Goal: Task Accomplishment & Management: Complete application form

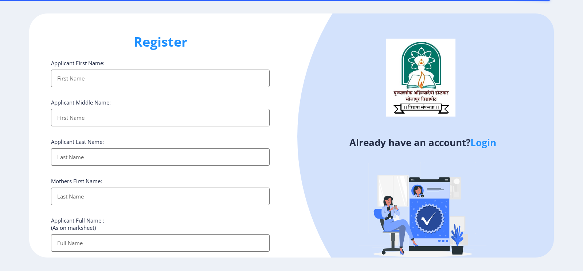
select select
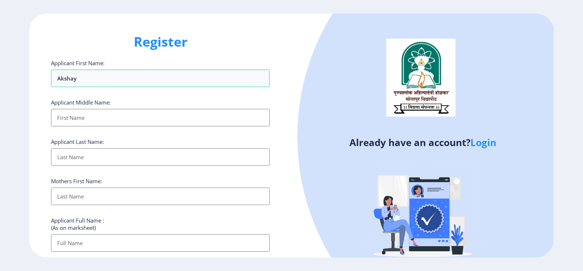
type input "Akshay"
click at [105, 119] on input "Applicant First Name:" at bounding box center [160, 118] width 219 height 18
type input "Suresh"
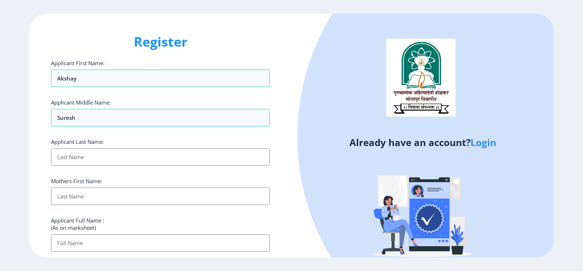
click at [90, 162] on input "Applicant First Name:" at bounding box center [160, 157] width 219 height 18
type input "Deshmukh"
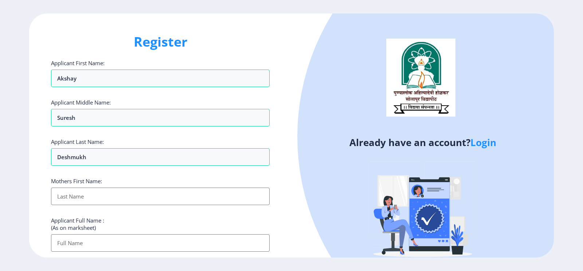
click at [102, 192] on input "Applicant First Name:" at bounding box center [160, 197] width 219 height 18
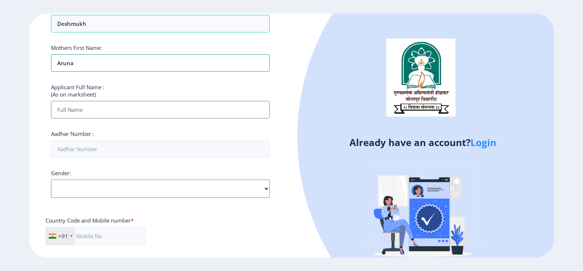
scroll to position [146, 0]
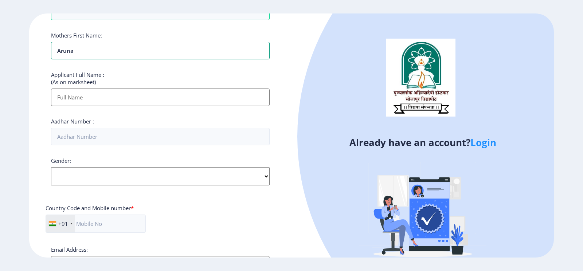
type input "Aruna"
click at [135, 94] on input "Applicant First Name:" at bounding box center [160, 98] width 219 height 18
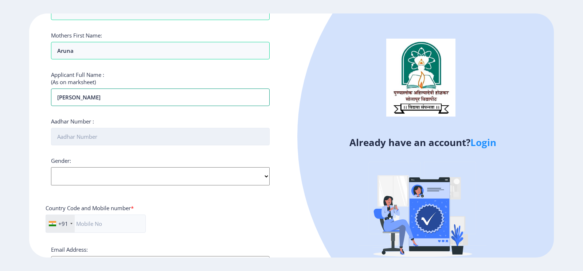
type input "[PERSON_NAME]"
click at [113, 140] on input "Aadhar Number :" at bounding box center [160, 137] width 219 height 18
type input "671537107088"
click at [105, 185] on select "Select Gender [DEMOGRAPHIC_DATA] [DEMOGRAPHIC_DATA] Other" at bounding box center [160, 176] width 219 height 18
select select "[DEMOGRAPHIC_DATA]"
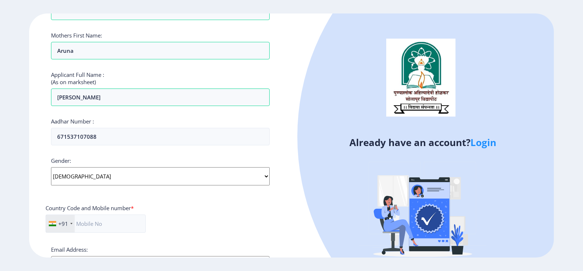
click at [51, 167] on select "Select Gender [DEMOGRAPHIC_DATA] [DEMOGRAPHIC_DATA] Other" at bounding box center [160, 176] width 219 height 18
click at [105, 223] on input "text" at bounding box center [96, 224] width 100 height 18
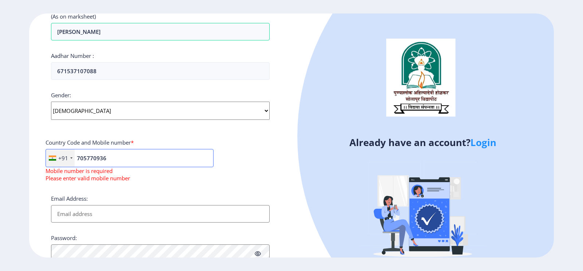
scroll to position [219, 0]
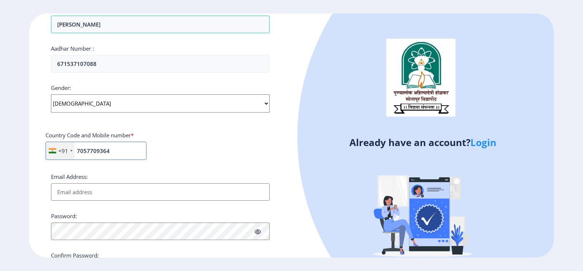
type input "7057709364"
click at [116, 197] on input "Email Address:" at bounding box center [160, 192] width 219 height 18
type input "[EMAIL_ADDRESS][DOMAIN_NAME]"
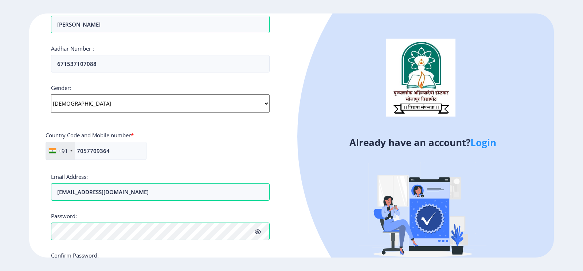
click at [258, 233] on icon at bounding box center [258, 231] width 6 height 5
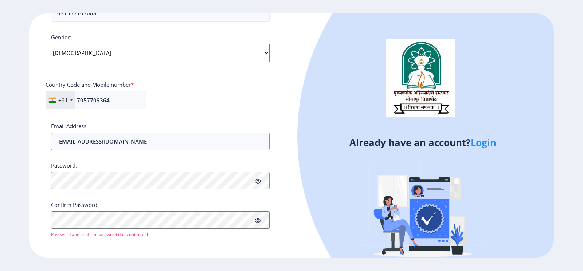
scroll to position [272, 0]
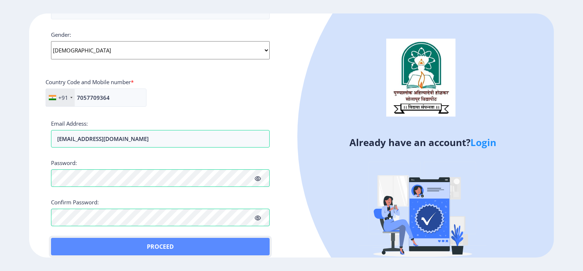
click at [67, 244] on button "Proceed" at bounding box center [160, 247] width 219 height 18
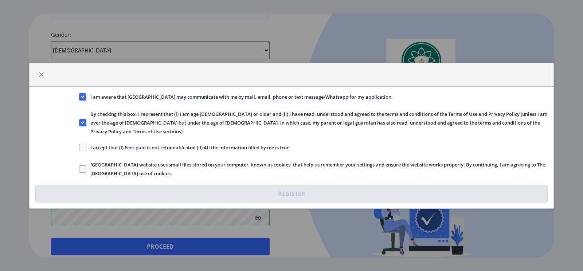
click at [104, 144] on span "I accept that (I) Fees paid is not refundable And (II) All the information fill…" at bounding box center [188, 147] width 205 height 9
click at [79, 147] on input "I accept that (I) Fees paid is not refundable And (II) All the information fill…" at bounding box center [79, 147] width 0 height 0
checkbox input "true"
click at [101, 164] on span "[GEOGRAPHIC_DATA] website uses small files stored on your computer, known as co…" at bounding box center [317, 169] width 462 height 18
click at [79, 169] on input "[GEOGRAPHIC_DATA] website uses small files stored on your computer, known as co…" at bounding box center [79, 169] width 0 height 0
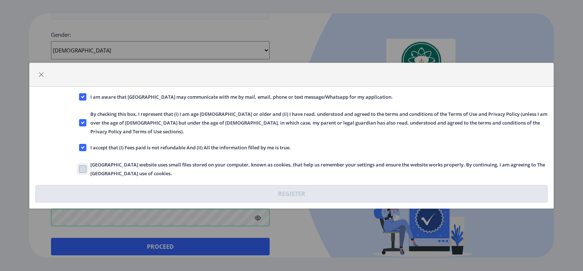
checkbox input "true"
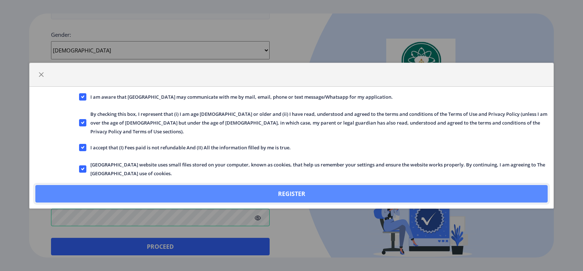
click at [159, 187] on button "Register" at bounding box center [291, 194] width 513 height 18
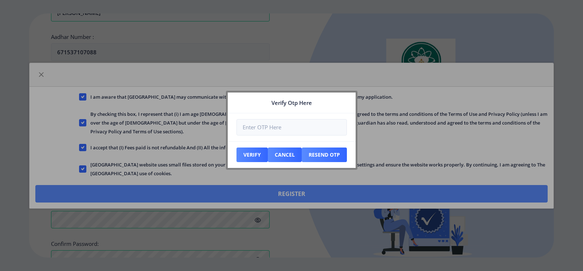
scroll to position [314, 0]
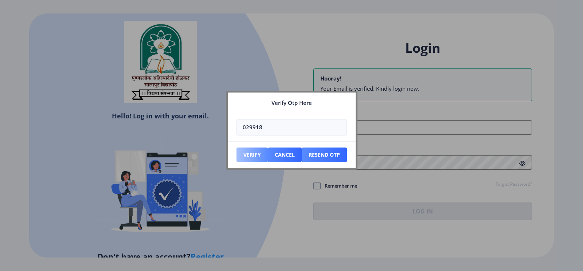
type input "029918"
click at [255, 155] on button "Verify" at bounding box center [252, 155] width 31 height 15
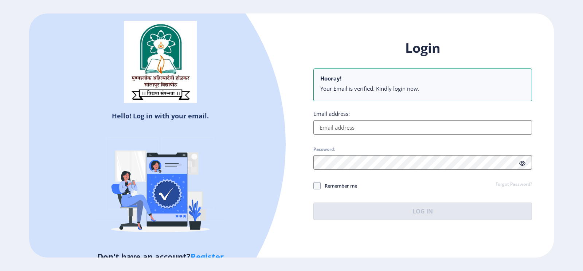
click at [348, 129] on input "Email address:" at bounding box center [423, 127] width 219 height 15
type input "[EMAIL_ADDRESS][DOMAIN_NAME]"
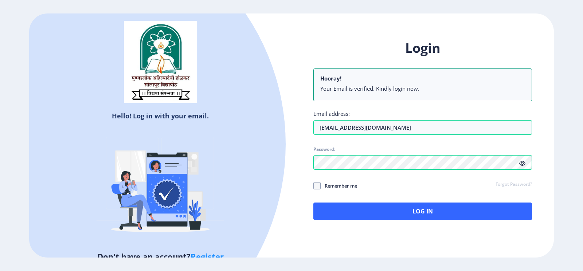
click at [332, 186] on span "Remember me" at bounding box center [339, 186] width 36 height 9
click at [314, 186] on input "Remember me" at bounding box center [314, 186] width 0 height 0
checkbox input "true"
click at [523, 164] on icon at bounding box center [523, 163] width 6 height 5
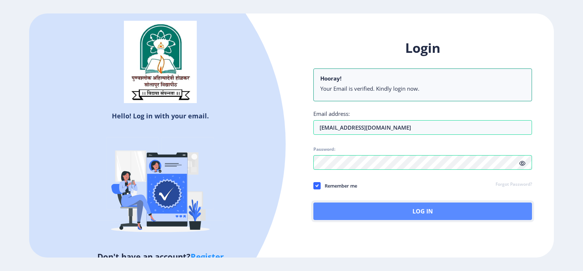
click at [424, 212] on button "Log In" at bounding box center [423, 212] width 219 height 18
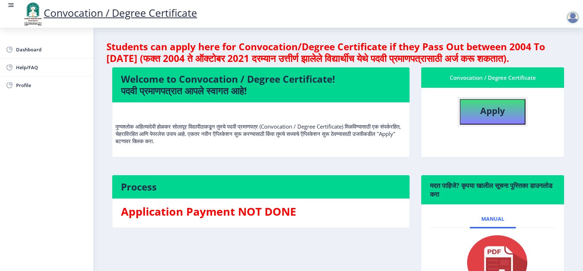
click at [486, 117] on b "Apply" at bounding box center [493, 111] width 25 height 12
select select
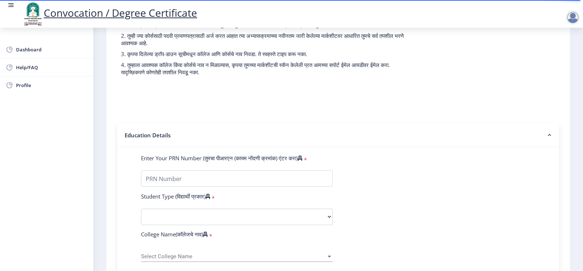
scroll to position [109, 0]
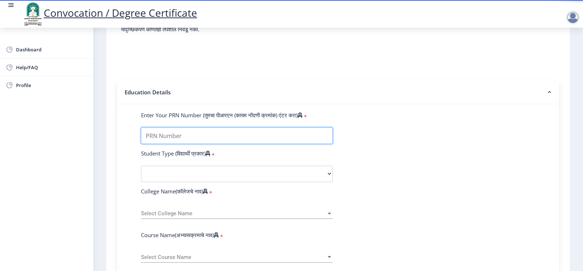
click at [249, 141] on input "Enter Your PRN Number (तुमचा पीआरएन (कायम नोंदणी क्रमांक) एंटर करा)" at bounding box center [237, 136] width 192 height 16
type input "2018032500175455"
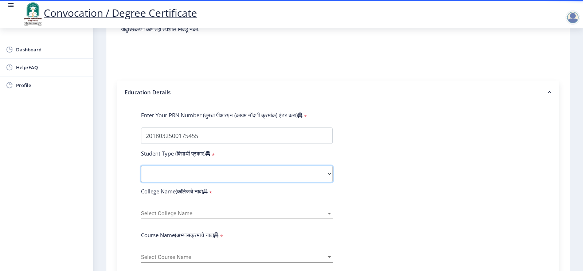
click at [217, 182] on select "Select Student Type Regular External" at bounding box center [237, 174] width 192 height 16
select select "Regular"
click at [141, 173] on select "Select Student Type Regular External" at bounding box center [237, 174] width 192 height 16
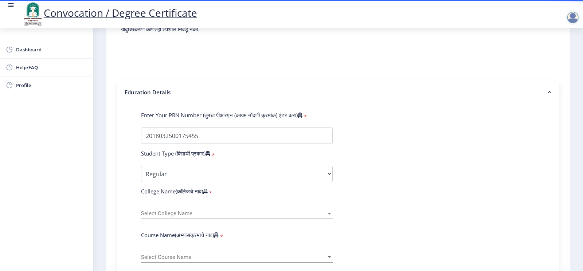
click at [195, 217] on span "Select College Name" at bounding box center [233, 214] width 185 height 6
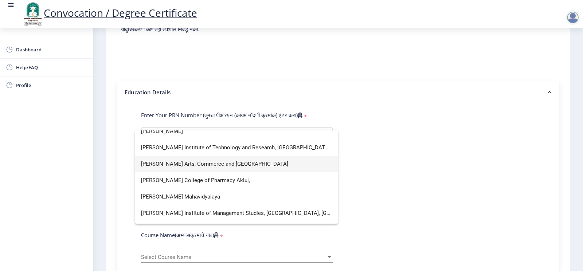
scroll to position [1678, 0]
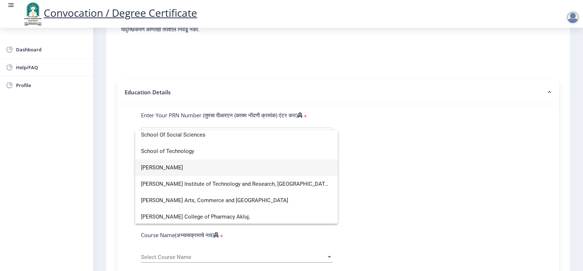
click at [232, 166] on span "[PERSON_NAME]" at bounding box center [236, 168] width 191 height 16
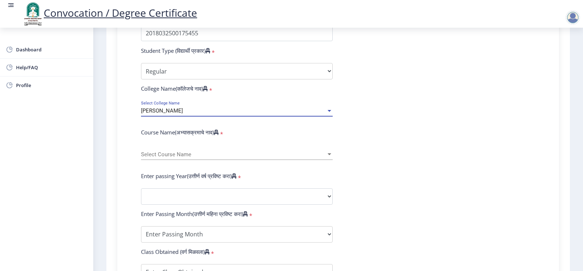
scroll to position [219, 0]
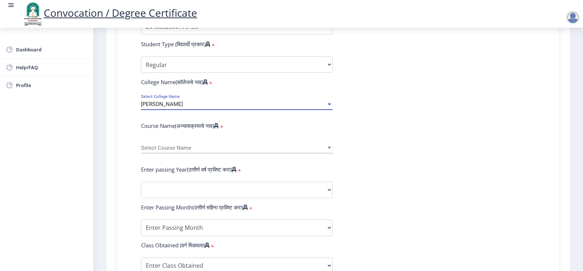
click at [308, 151] on span "Select Course Name" at bounding box center [233, 148] width 185 height 6
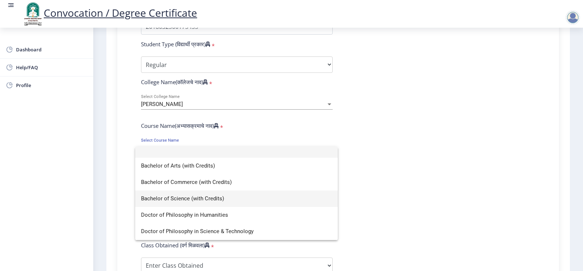
scroll to position [0, 0]
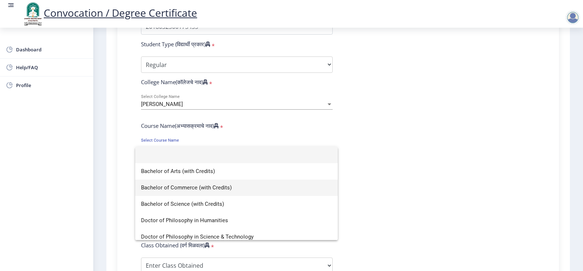
click at [272, 194] on span "Bachelor of Commerce (with Credits)" at bounding box center [236, 188] width 191 height 16
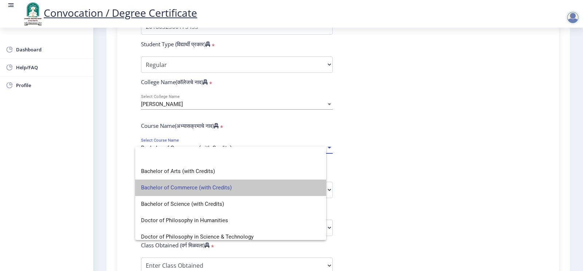
select select
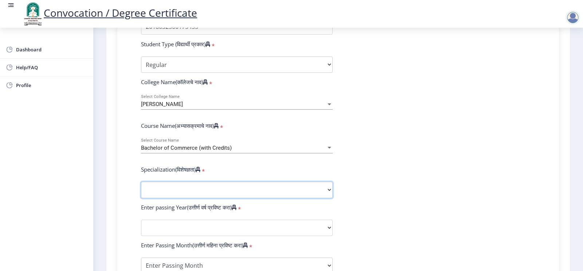
click at [272, 194] on select "Specialization Banking Advanced Accountancy Advanced Banking Advanced Cost Acco…" at bounding box center [237, 190] width 192 height 16
click at [396, 148] on form "Enter Your PRN Number (तुमचा पीआरएन (कायम नोंदणी क्रमांक) एंटर करा) * Student T…" at bounding box center [339, 214] width 406 height 424
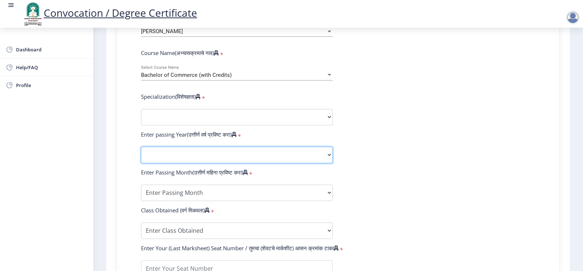
click at [259, 163] on select "2025 2024 2023 2022 2021 2020 2019 2018 2017 2016 2015 2014 2013 2012 2011 2010…" at bounding box center [237, 155] width 192 height 16
select select "2021"
click at [141, 154] on select "2025 2024 2023 2022 2021 2020 2019 2018 2017 2016 2015 2014 2013 2012 2011 2010…" at bounding box center [237, 155] width 192 height 16
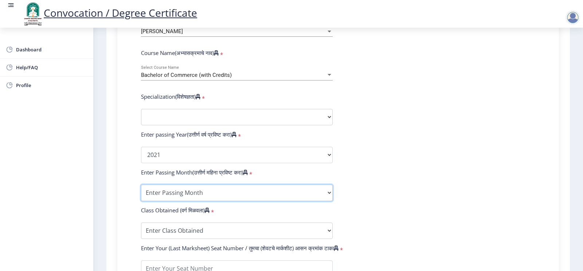
click at [218, 201] on select "Enter Passing Month March April May October November December" at bounding box center [237, 193] width 192 height 16
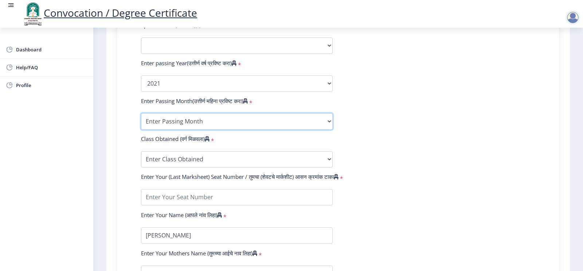
scroll to position [365, 0]
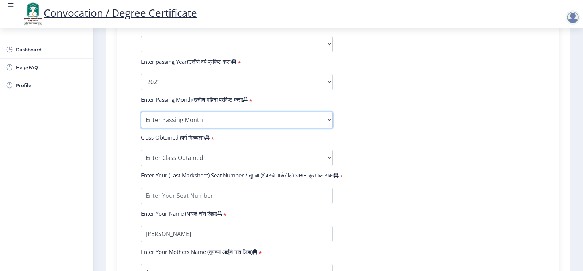
click at [283, 127] on select "Enter Passing Month March April May October November December" at bounding box center [237, 120] width 192 height 16
select select "March"
click at [141, 119] on select "Enter Passing Month March April May October November December" at bounding box center [237, 120] width 192 height 16
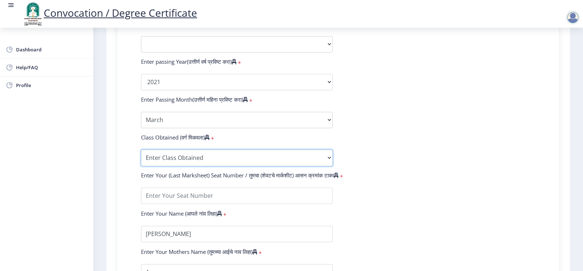
click at [207, 166] on select "Enter Class Obtained FIRST CLASS WITH DISTINCTION FIRST CLASS HIGHER SECOND CLA…" at bounding box center [237, 158] width 192 height 16
select select "Grade A"
click at [141, 157] on select "Enter Class Obtained FIRST CLASS WITH DISTINCTION FIRST CLASS HIGHER SECOND CLA…" at bounding box center [237, 158] width 192 height 16
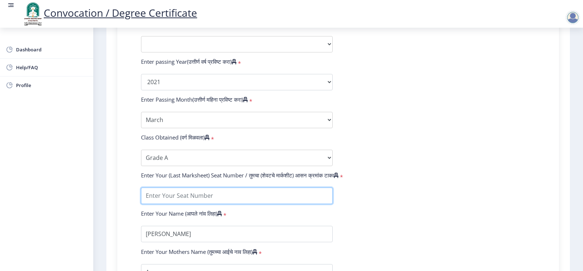
click at [184, 204] on input "textarea" at bounding box center [237, 196] width 192 height 16
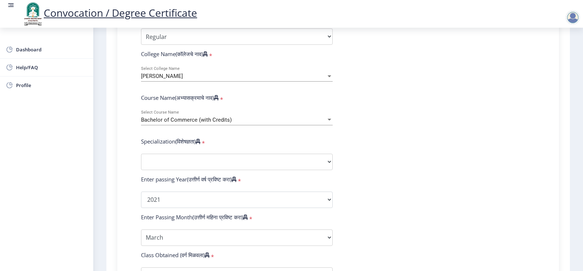
scroll to position [255, 0]
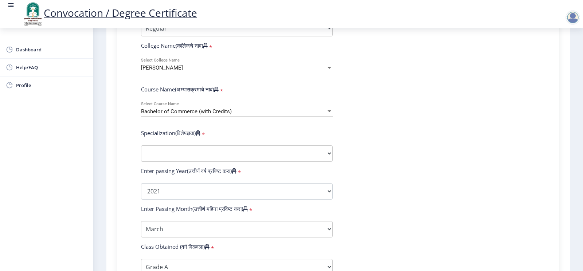
type input "1817545"
click at [320, 155] on select "Specialization Banking Advanced Accountancy Advanced Banking Advanced Cost Acco…" at bounding box center [237, 154] width 192 height 16
select select "Advanced Accountancy"
click at [141, 152] on select "Specialization Banking Advanced Accountancy Advanced Banking Advanced Cost Acco…" at bounding box center [237, 154] width 192 height 16
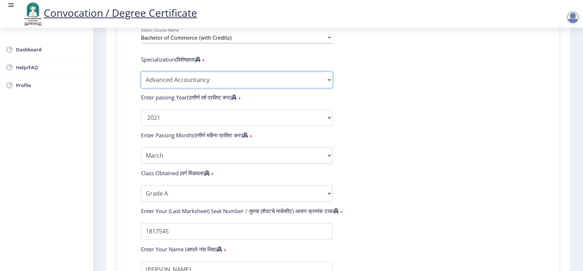
scroll to position [475, 0]
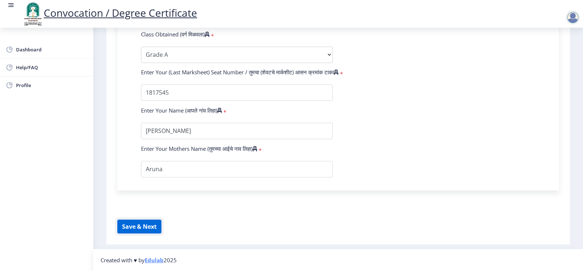
click at [143, 226] on button "Save & Next" at bounding box center [139, 227] width 44 height 14
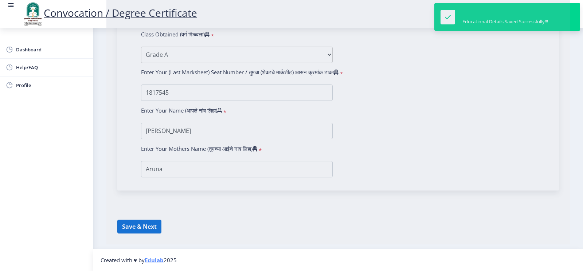
select select
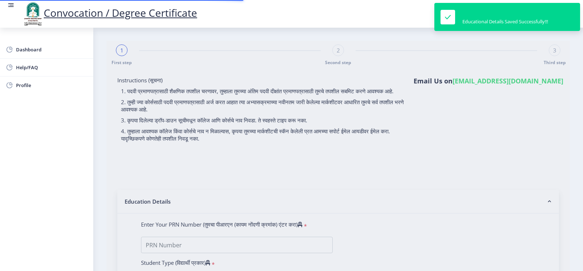
type input "2018032500175455"
select select "Regular"
select select "2021"
select select "March"
select select "Grade A"
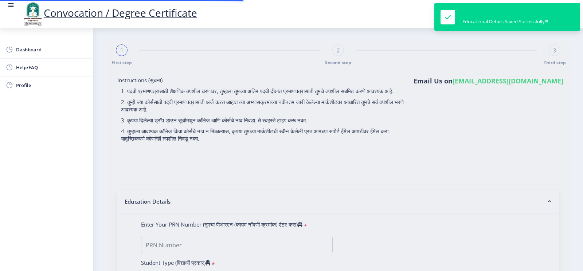
type input "1817545"
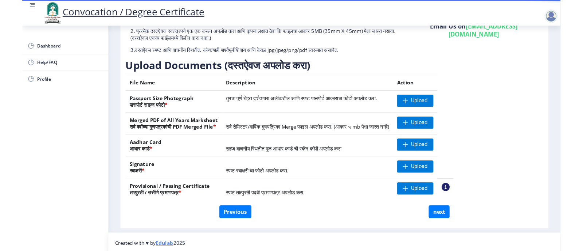
scroll to position [75, 0]
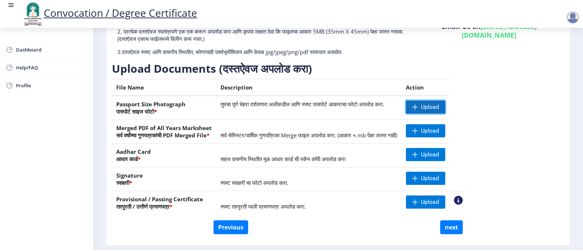
click at [439, 110] on span "Upload" at bounding box center [430, 106] width 18 height 7
click at [439, 128] on span "Upload" at bounding box center [430, 130] width 18 height 7
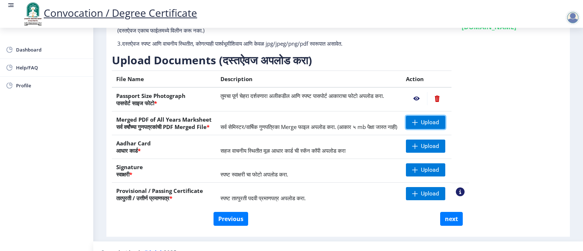
scroll to position [96, 0]
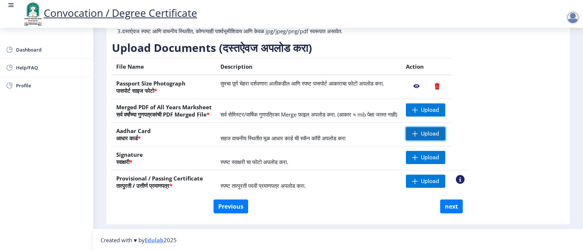
click at [439, 135] on span "Upload" at bounding box center [430, 133] width 18 height 7
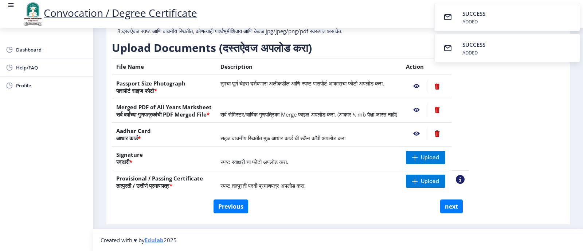
click at [447, 131] on nb-action at bounding box center [437, 133] width 20 height 13
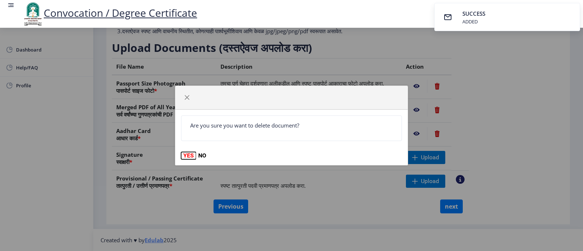
click at [185, 157] on button "YES" at bounding box center [188, 155] width 15 height 7
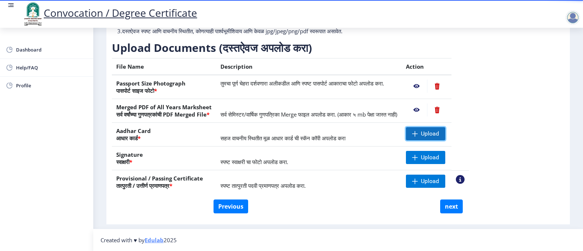
click at [439, 133] on span "Upload" at bounding box center [430, 133] width 18 height 7
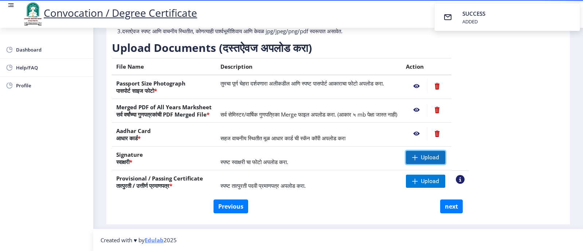
click at [418, 160] on span at bounding box center [415, 157] width 6 height 6
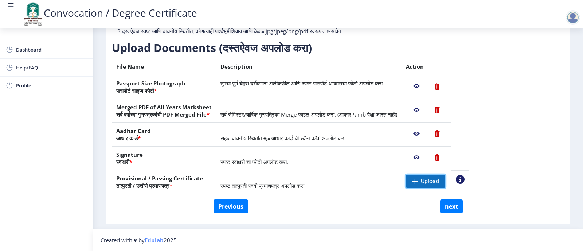
click at [439, 180] on span "Upload" at bounding box center [430, 180] width 18 height 7
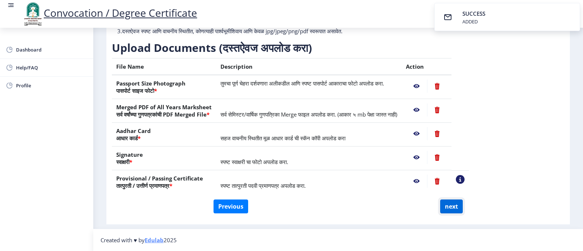
click at [446, 207] on button "next" at bounding box center [452, 206] width 23 height 14
select select
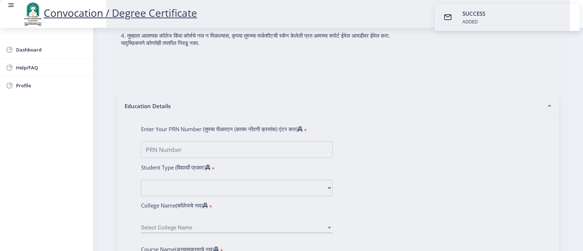
type input "[PERSON_NAME]"
type input "Aruna"
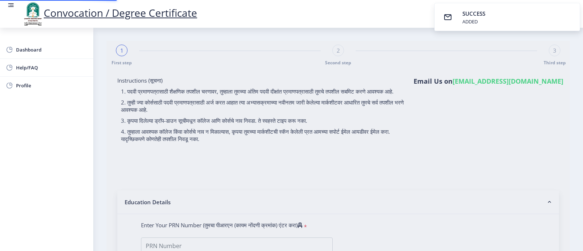
select select
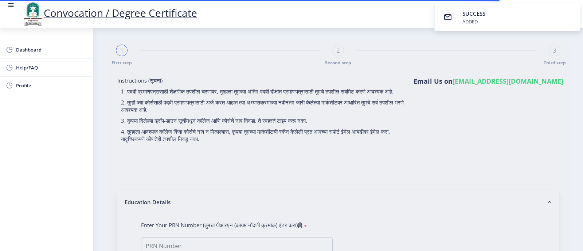
type input "[PERSON_NAME]"
type input "Aruna"
type input "2018032500175455"
select select "Regular"
select select "2021"
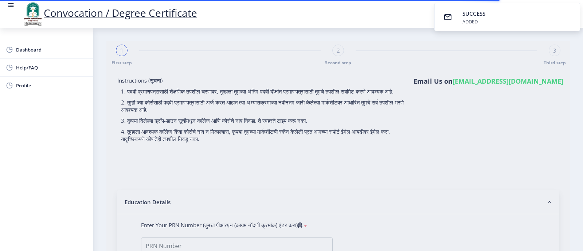
select select "March"
select select "Grade A"
type input "1817545"
select select "Advanced Accountancy"
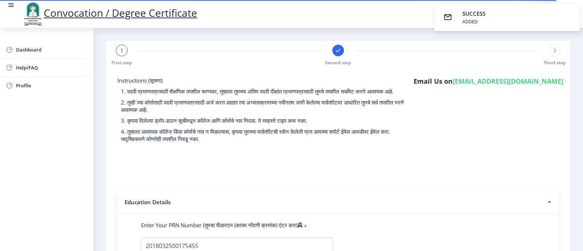
select select
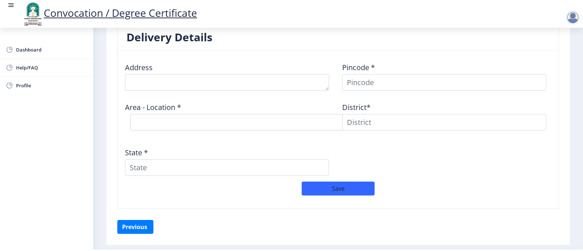
scroll to position [611, 0]
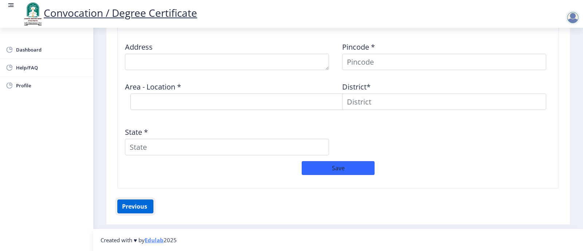
click at [141, 211] on button "Previous ‍" at bounding box center [135, 206] width 36 height 14
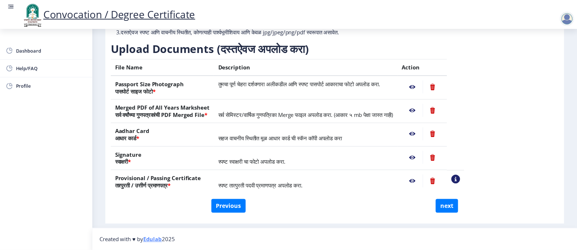
scroll to position [96, 0]
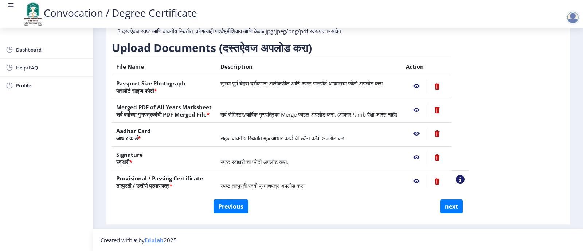
click at [447, 183] on nb-action at bounding box center [437, 180] width 20 height 13
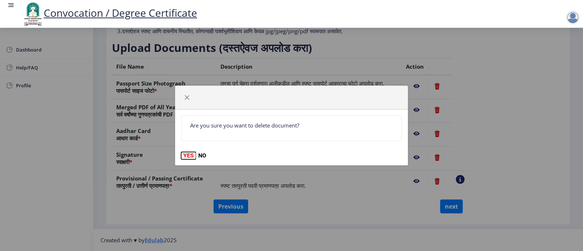
click at [185, 159] on button "YES" at bounding box center [188, 155] width 15 height 7
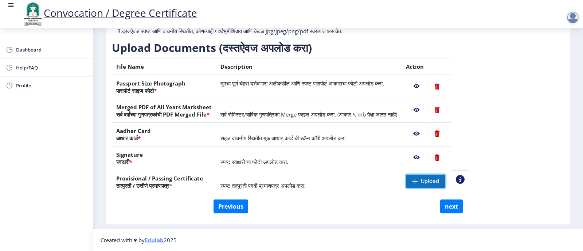
click at [418, 180] on span at bounding box center [415, 181] width 6 height 6
click at [427, 181] on nb-action at bounding box center [416, 180] width 21 height 13
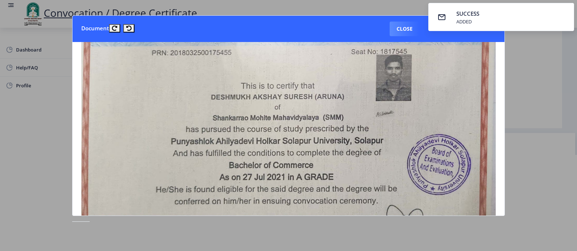
scroll to position [109, 0]
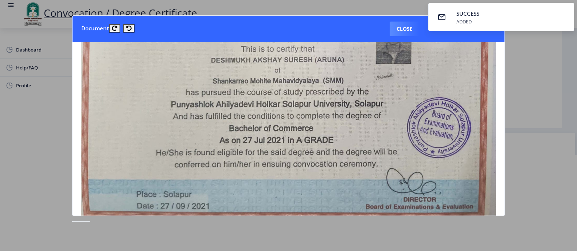
click at [557, 152] on div at bounding box center [288, 125] width 577 height 251
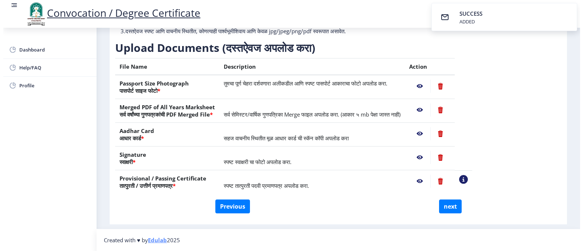
scroll to position [24, 0]
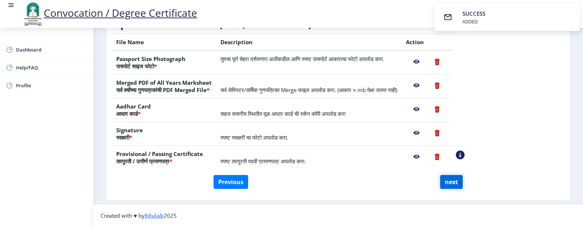
click at [446, 182] on button "next" at bounding box center [452, 182] width 23 height 14
select select
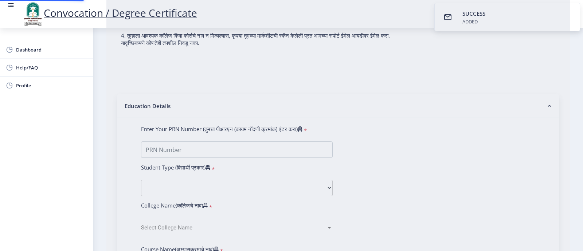
type input "[PERSON_NAME]"
type input "Aruna"
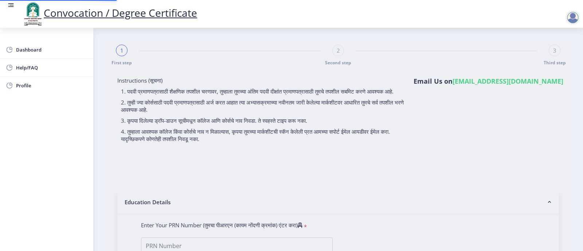
select select
type input "[PERSON_NAME]"
type input "Aruna"
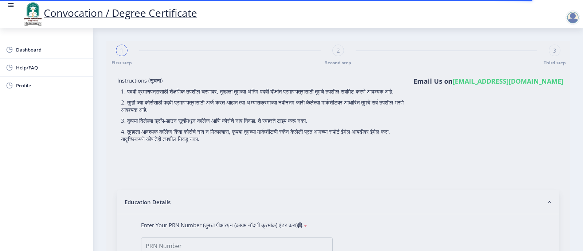
type input "2018032500175455"
select select "Regular"
select select "2021"
select select "March"
select select "Grade A"
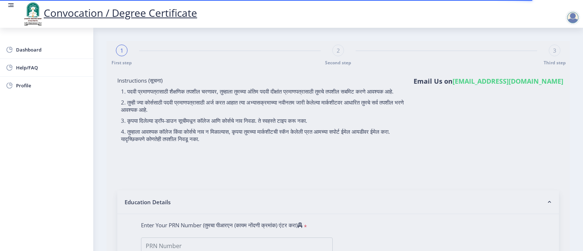
type input "1817545"
select select "Advanced Accountancy"
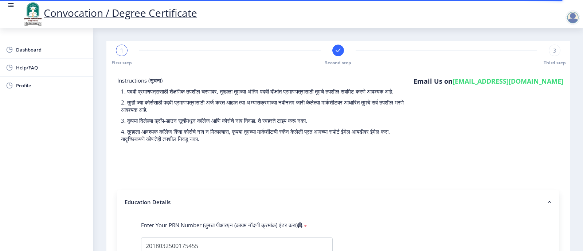
select select
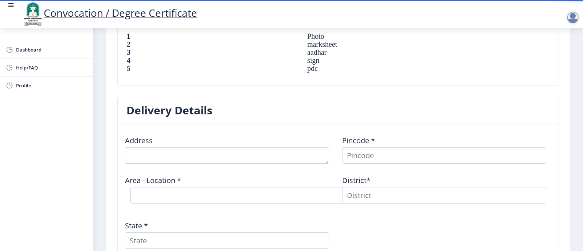
scroll to position [547, 0]
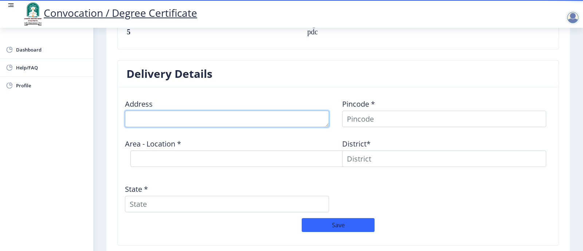
click at [248, 123] on textarea at bounding box center [227, 118] width 204 height 16
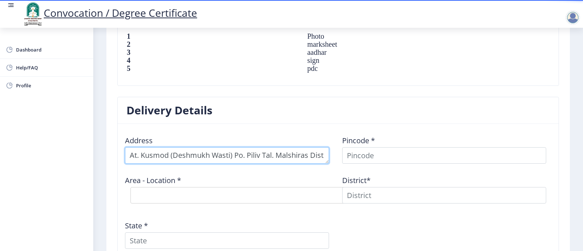
scroll to position [8, 0]
type textarea "At. Kusmod (Deshmukh Wasti) Po. Piliv Tal. Malshiras Dist. [GEOGRAPHIC_DATA]"
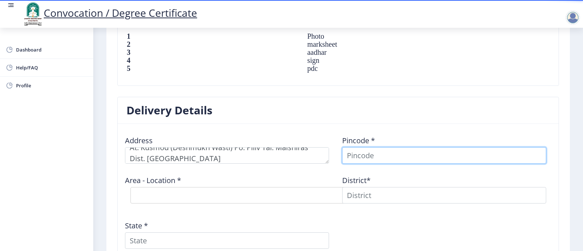
click at [371, 160] on input at bounding box center [444, 155] width 204 height 16
type input "413310"
select select
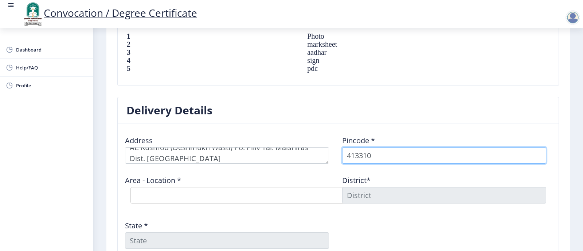
type input "413310"
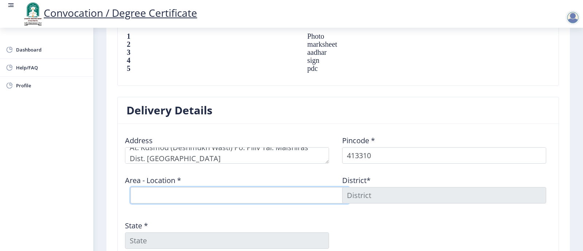
click at [230, 203] on select "Select Area Location [GEOGRAPHIC_DATA] [PERSON_NAME] B.O Jainwadi B.O Palashi B…" at bounding box center [240, 195] width 219 height 16
select select "5: Object"
click at [131, 194] on select "Select Area Location [GEOGRAPHIC_DATA] [PERSON_NAME] B.O Jainwadi B.O Palashi B…" at bounding box center [240, 195] width 219 height 16
type input "SOLAPUR"
type input "[GEOGRAPHIC_DATA]"
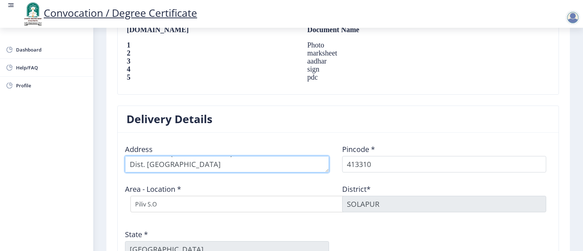
scroll to position [0, 0]
click at [141, 171] on textarea at bounding box center [227, 164] width 204 height 16
click at [245, 172] on textarea at bounding box center [227, 164] width 204 height 16
click at [271, 171] on textarea at bounding box center [227, 164] width 204 height 16
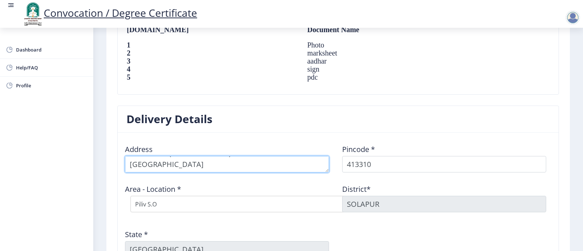
click at [147, 172] on textarea at bounding box center [227, 164] width 204 height 16
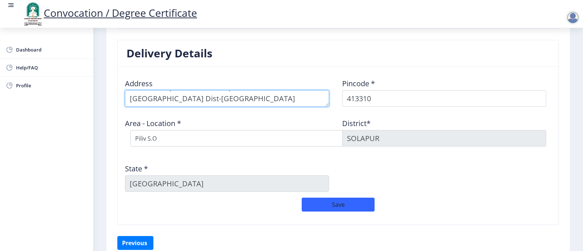
scroll to position [575, 0]
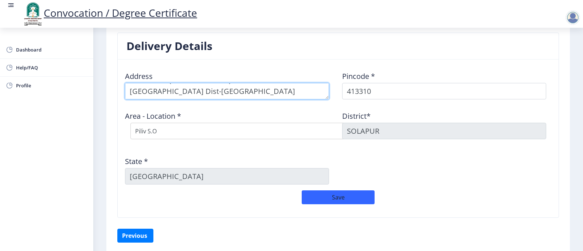
type textarea "At-Kusmod (Deshmukh Wasti) Po-Piliv Tal-[GEOGRAPHIC_DATA] Dist-[GEOGRAPHIC_DATA]"
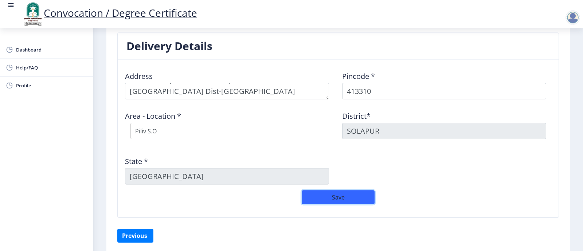
click at [343, 204] on button "Save" at bounding box center [338, 197] width 73 height 14
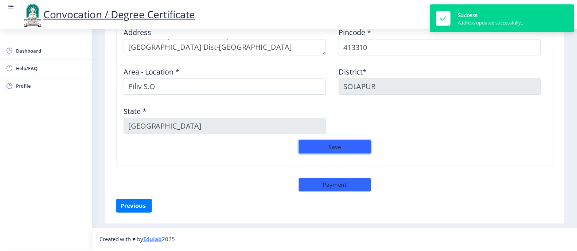
scroll to position [627, 0]
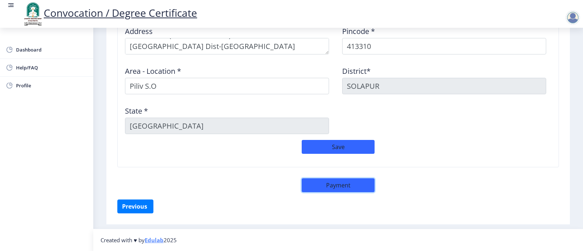
click at [334, 188] on button "Payment" at bounding box center [338, 185] width 73 height 14
select select "sealed"
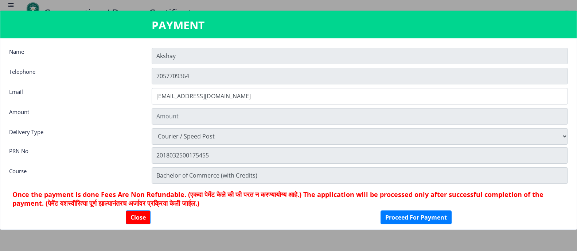
scroll to position [626, 0]
type input "1885"
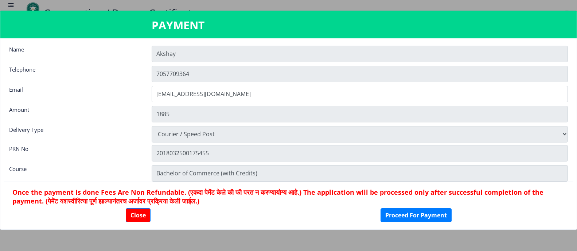
scroll to position [0, 0]
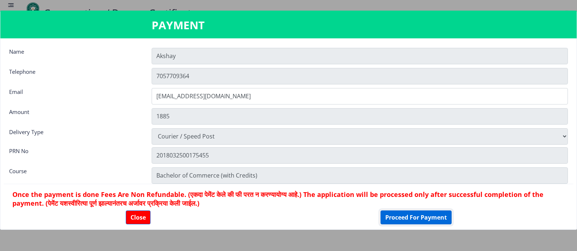
click at [406, 221] on button "Proceed For Payment" at bounding box center [416, 217] width 71 height 14
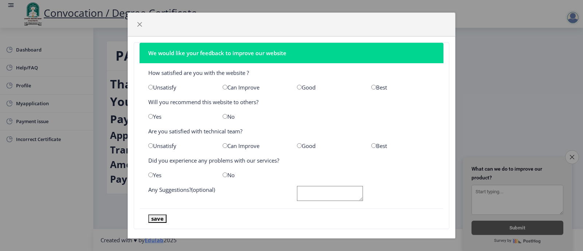
click at [298, 85] on input "radio" at bounding box center [299, 87] width 5 height 5
radio input "true"
click at [151, 117] on input "radio" at bounding box center [150, 116] width 5 height 5
radio input "true"
click at [297, 145] on input "radio" at bounding box center [299, 145] width 5 height 5
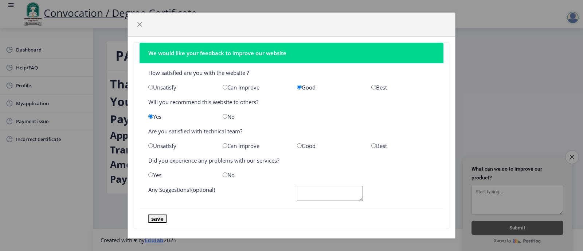
radio input "true"
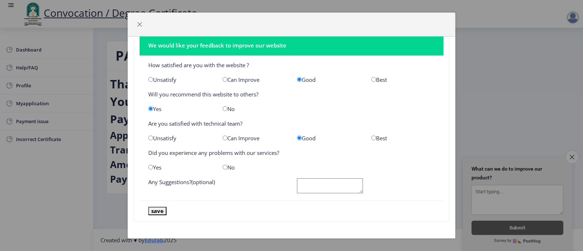
click at [223, 168] on input "radio" at bounding box center [225, 166] width 5 height 5
radio input "true"
click at [309, 187] on textarea at bounding box center [330, 185] width 66 height 15
type textarea "No"
click at [160, 210] on button "save" at bounding box center [157, 210] width 18 height 8
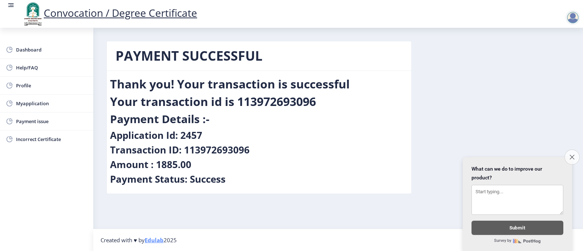
click at [573, 155] on icon "Close survey" at bounding box center [572, 156] width 5 height 5
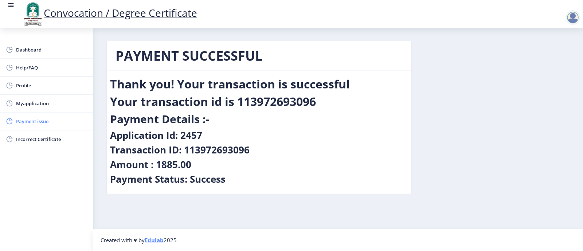
click at [30, 123] on span "Payment issue" at bounding box center [51, 121] width 71 height 9
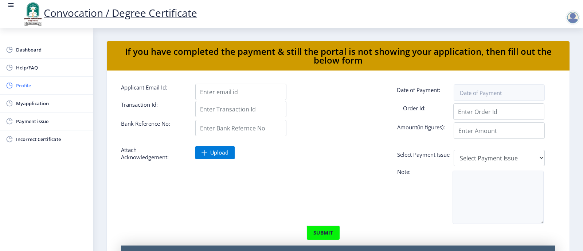
click at [28, 84] on span "Profile" at bounding box center [51, 85] width 71 height 9
select select
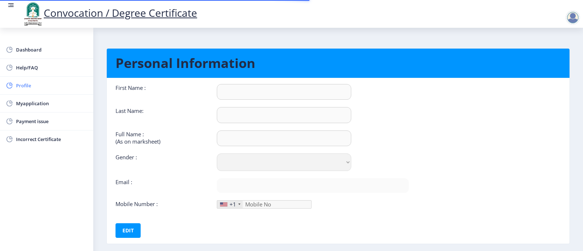
type input "Akshay"
type input "Deshmukh"
type input "[PERSON_NAME]"
select select "[DEMOGRAPHIC_DATA]"
type input "[EMAIL_ADDRESS][DOMAIN_NAME]"
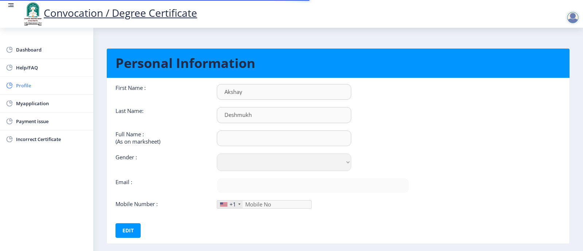
type input "7057709364"
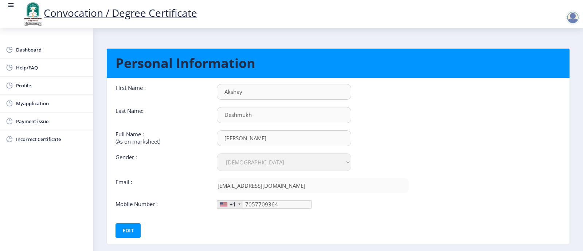
click at [237, 203] on div "+1" at bounding box center [230, 204] width 26 height 8
click at [236, 203] on div "+1" at bounding box center [233, 203] width 7 height 7
click at [22, 48] on span "Dashboard" at bounding box center [51, 49] width 71 height 9
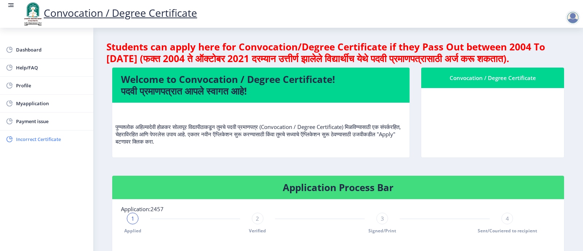
click at [36, 137] on span "Incorrect Certificate" at bounding box center [51, 139] width 71 height 9
